Goal: Task Accomplishment & Management: Manage account settings

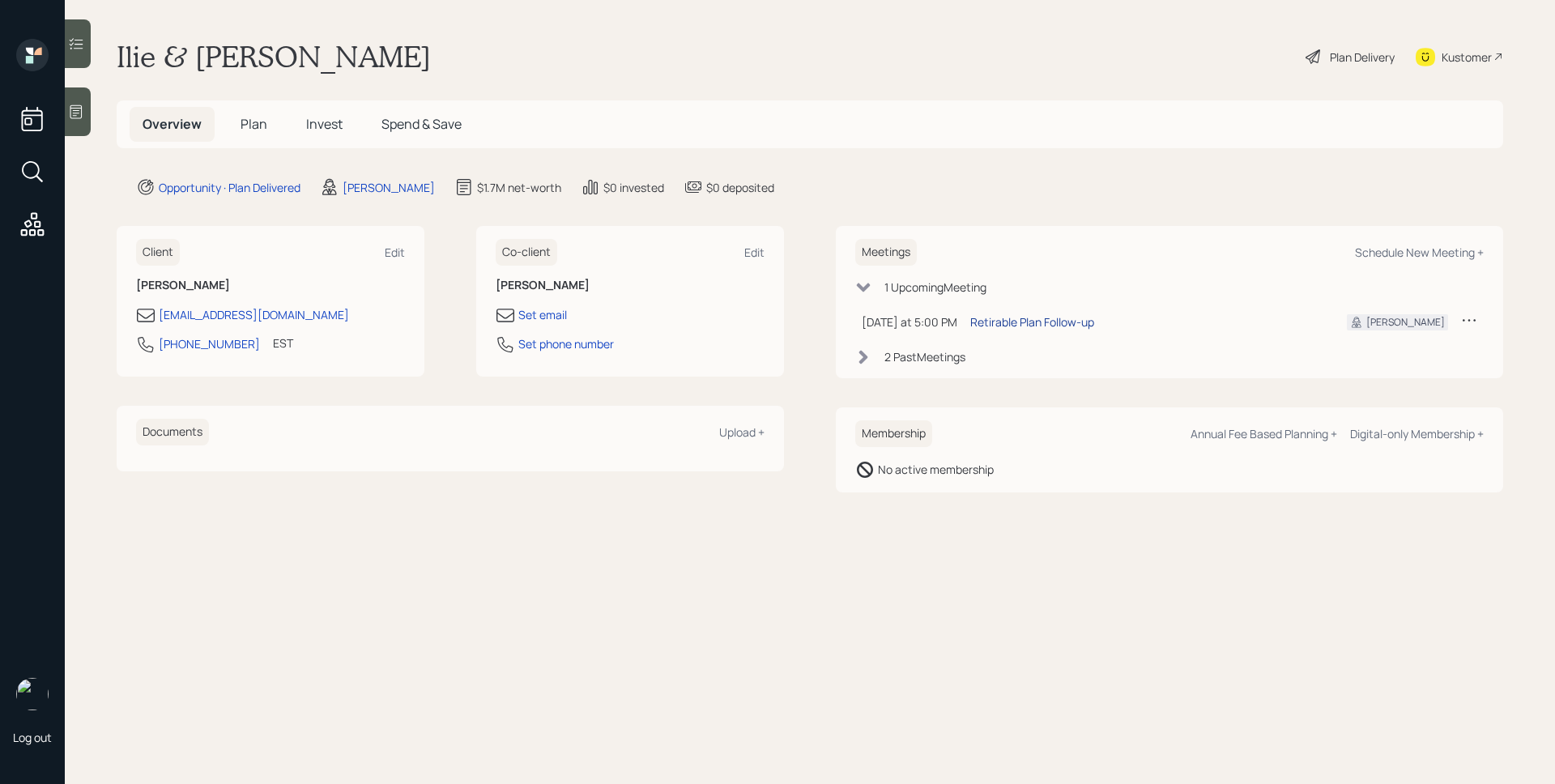
click at [1057, 324] on div "Retirable Plan Follow-up" at bounding box center [1032, 321] width 124 height 17
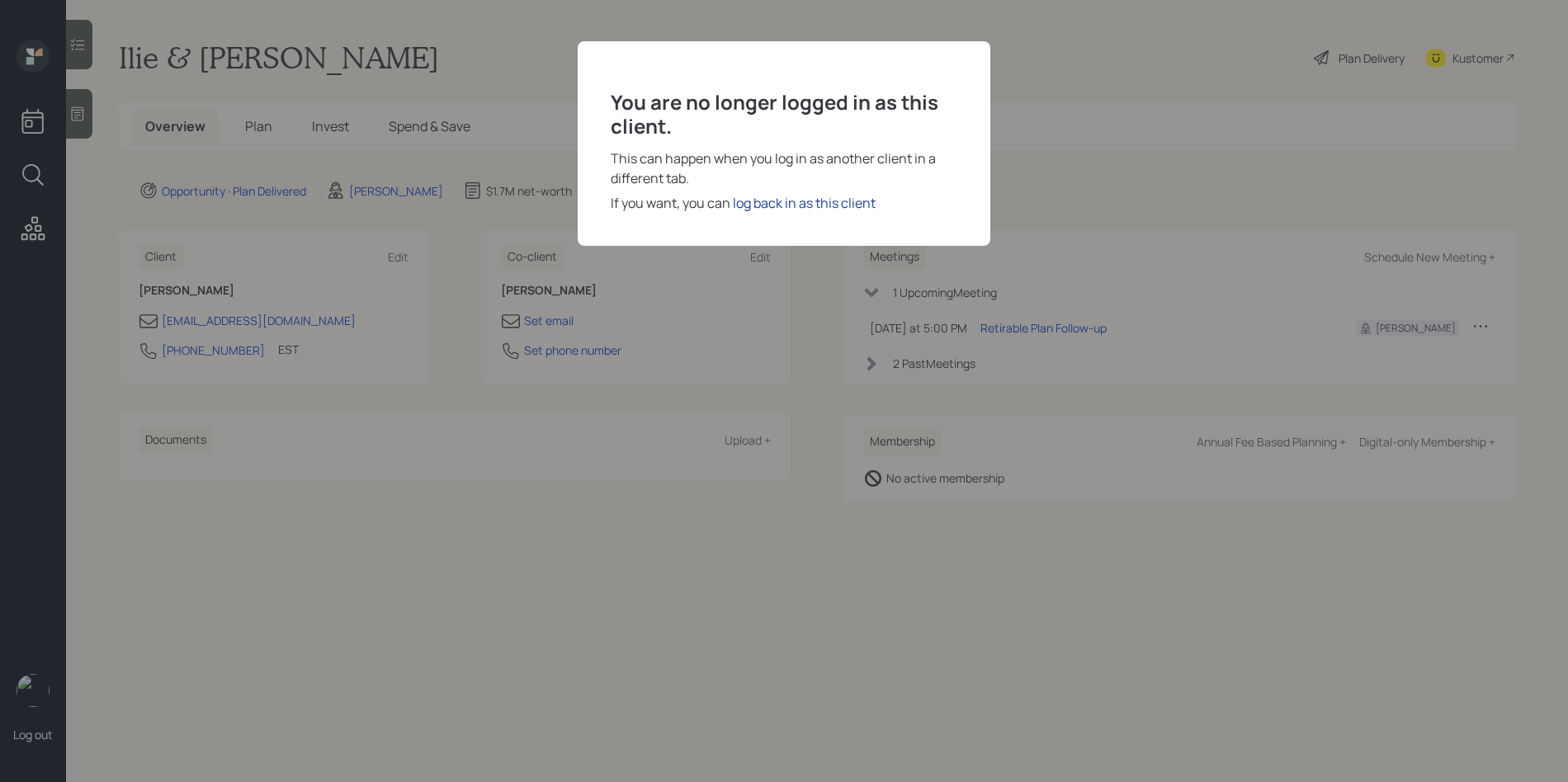
click at [843, 208] on div "log back in as this client" at bounding box center [804, 203] width 143 height 20
